Goal: Download file/media

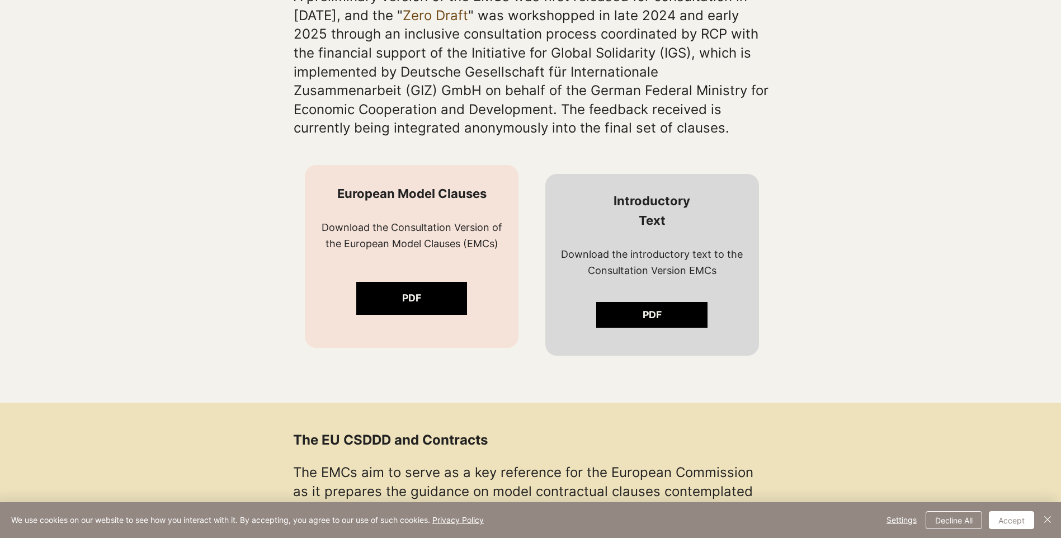
scroll to position [743, 0]
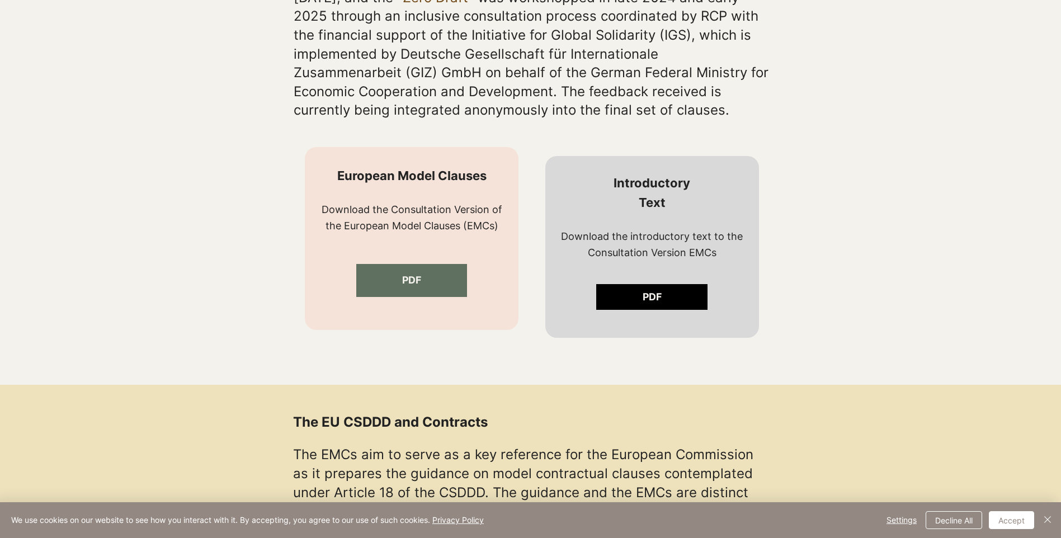
click at [428, 280] on link "PDF" at bounding box center [411, 280] width 111 height 33
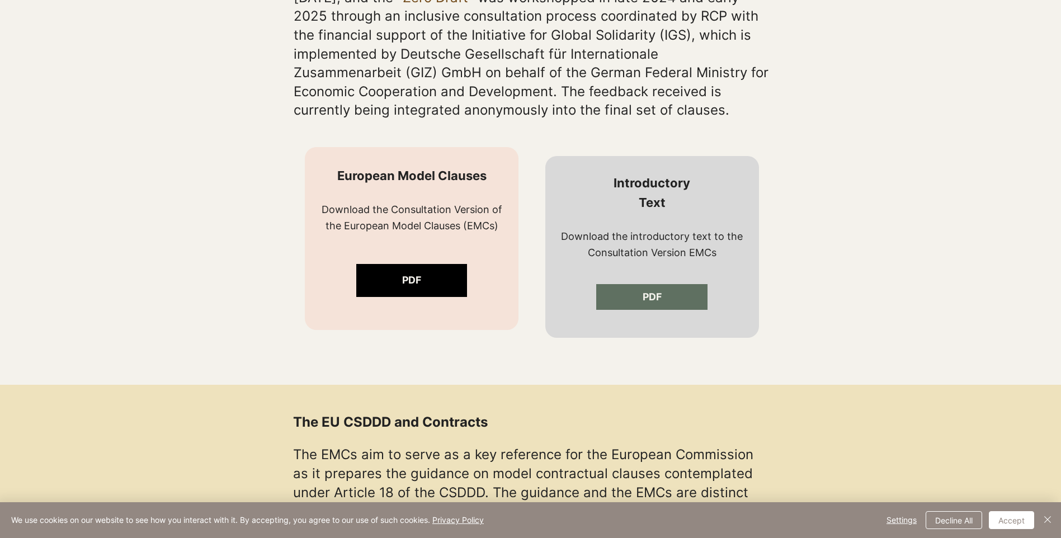
click at [654, 300] on span "PDF" at bounding box center [652, 297] width 19 height 14
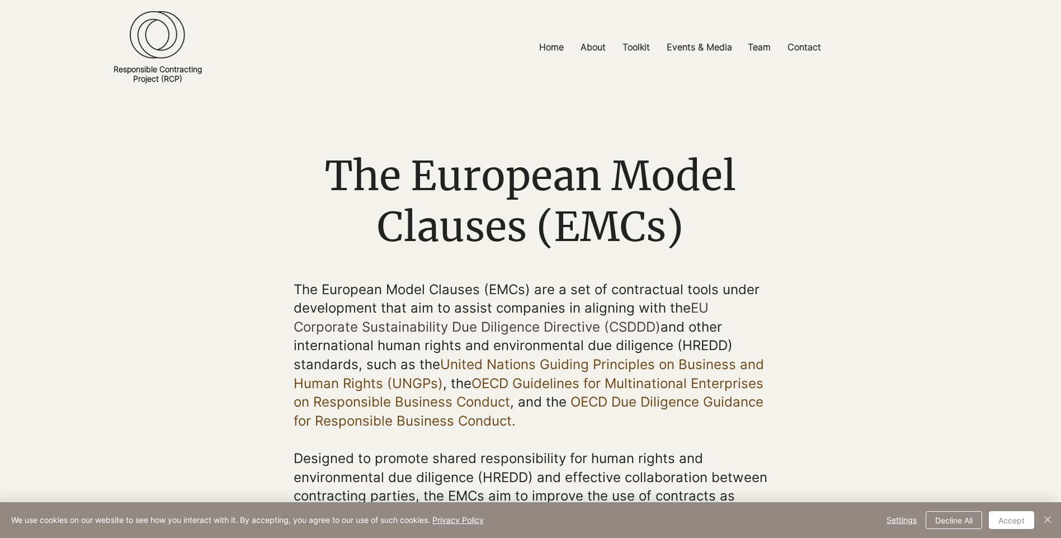
click at [653, 125] on div "main content" at bounding box center [530, 188] width 1061 height 186
